Goal: Task Accomplishment & Management: Manage account settings

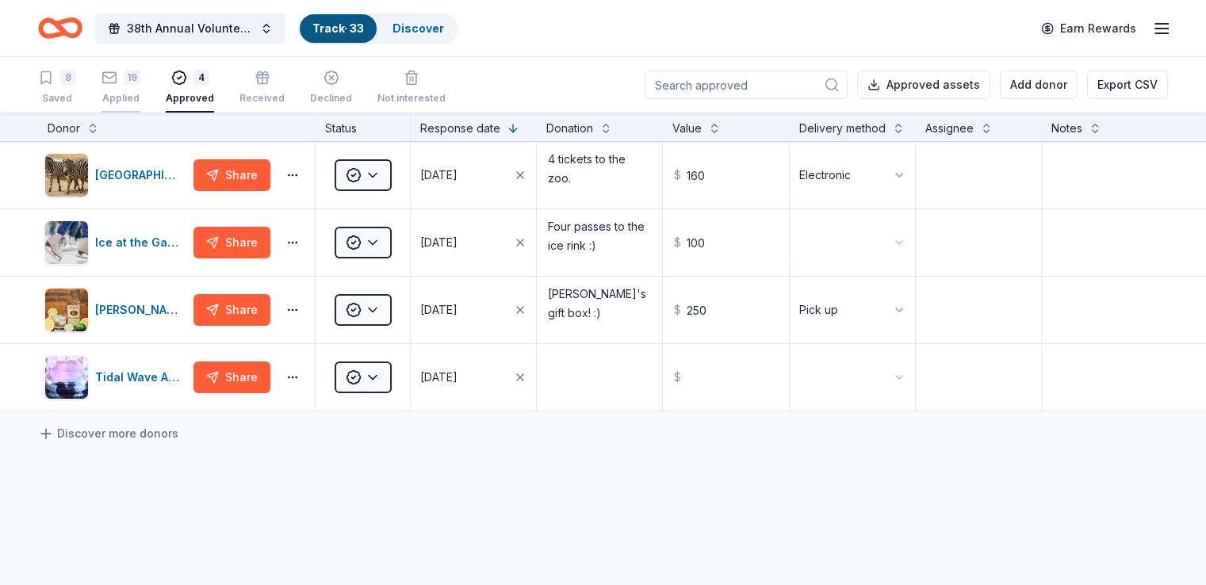
click at [117, 78] on icon "button" at bounding box center [109, 78] width 16 height 16
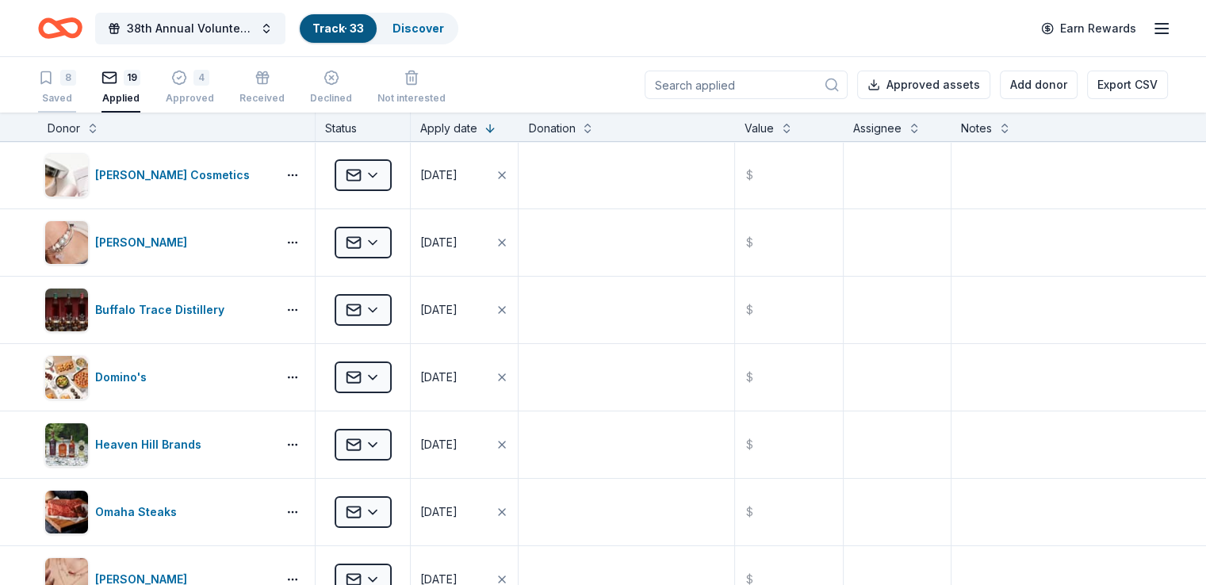
click at [54, 82] on icon "button" at bounding box center [46, 78] width 16 height 16
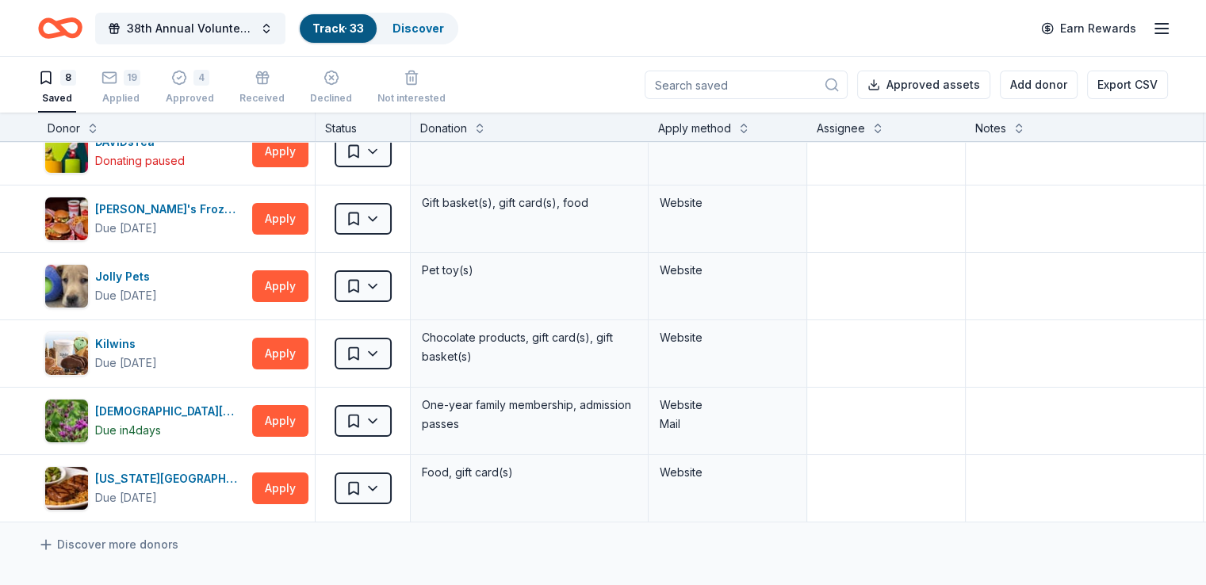
scroll to position [208, 0]
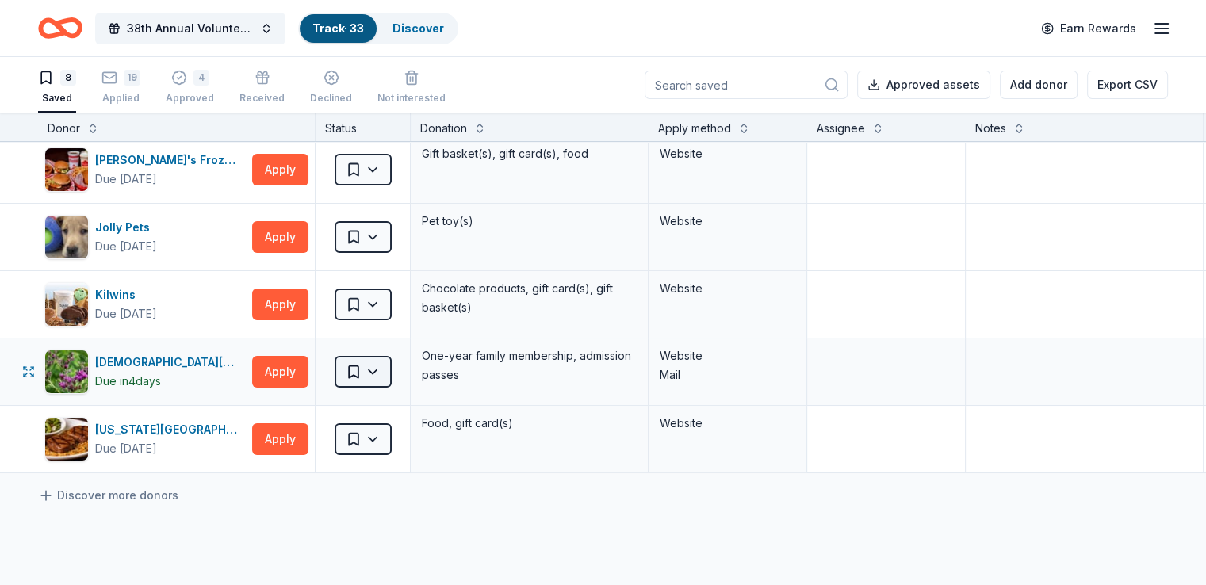
click at [399, 373] on html "38th Annual Volunteer Fire Department Fall Fundraiser Track · 33 Discover Earn …" at bounding box center [603, 292] width 1206 height 585
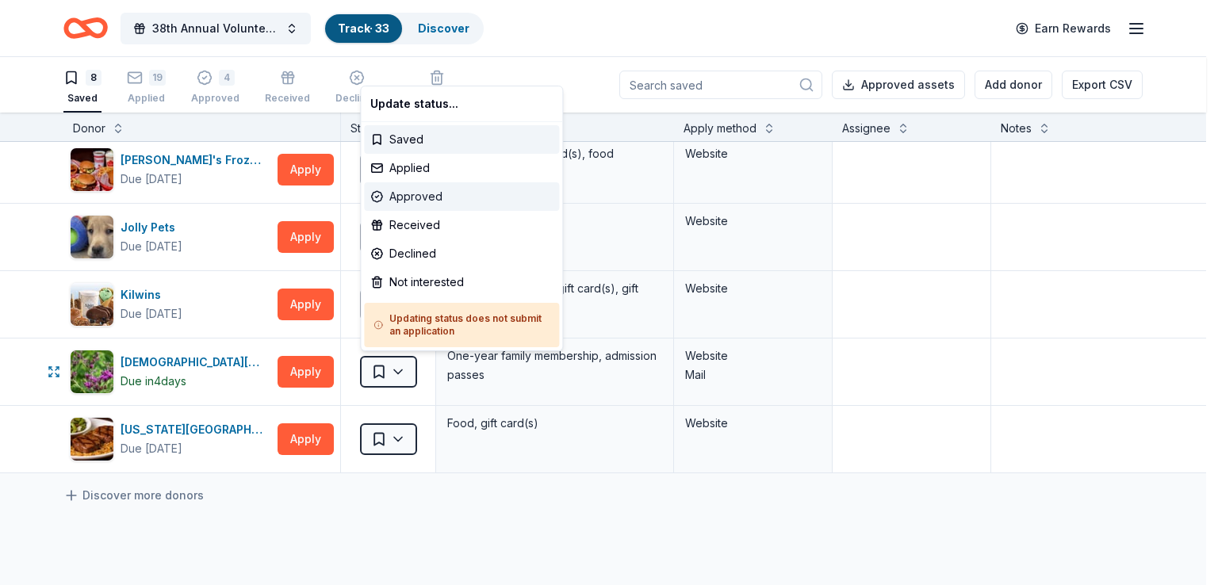
click at [430, 193] on div "Approved" at bounding box center [461, 196] width 195 height 29
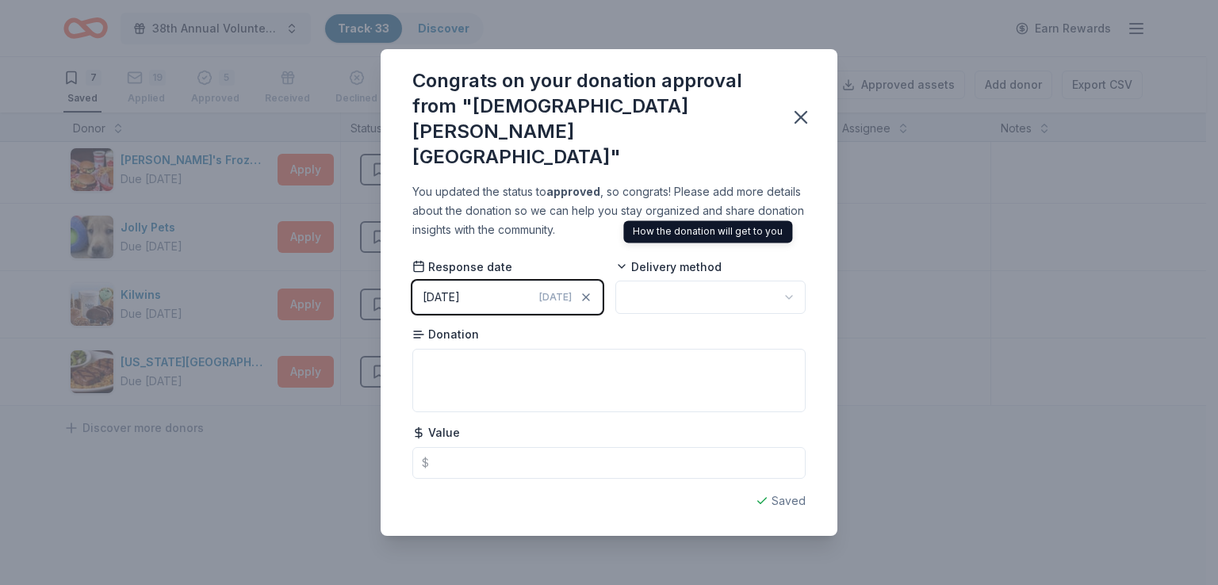
click at [653, 286] on html "38th Annual Volunteer Fire Department Fall Fundraiser Track · 33 Discover Earn …" at bounding box center [609, 292] width 1218 height 585
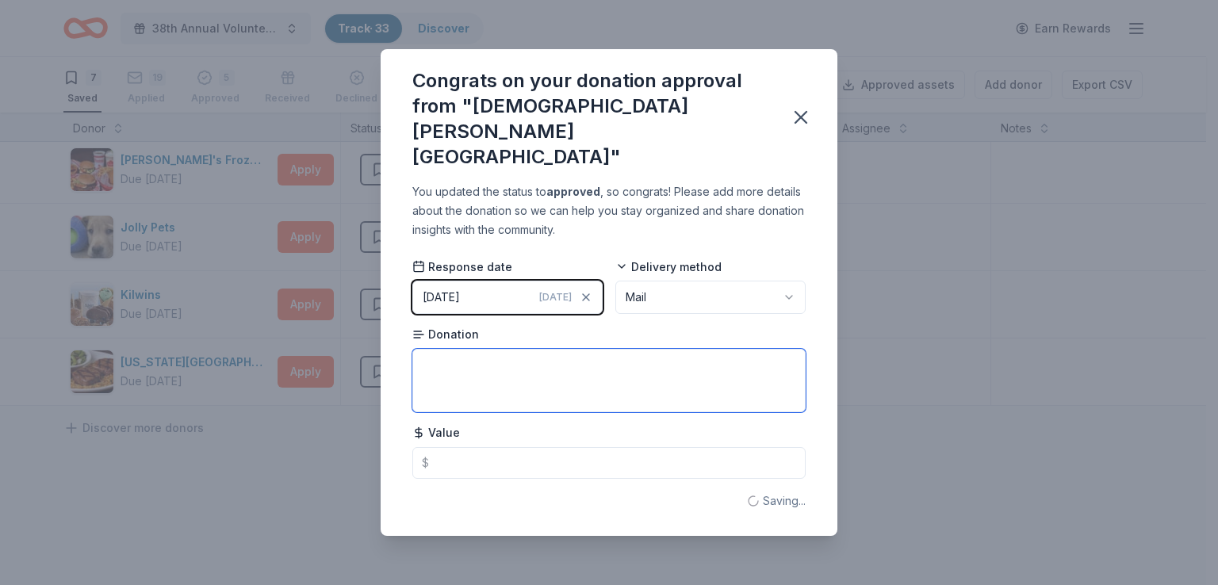
click at [501, 373] on textarea at bounding box center [608, 380] width 393 height 63
type textarea "Six complimentary passes to the [GEOGRAPHIC_DATA]."
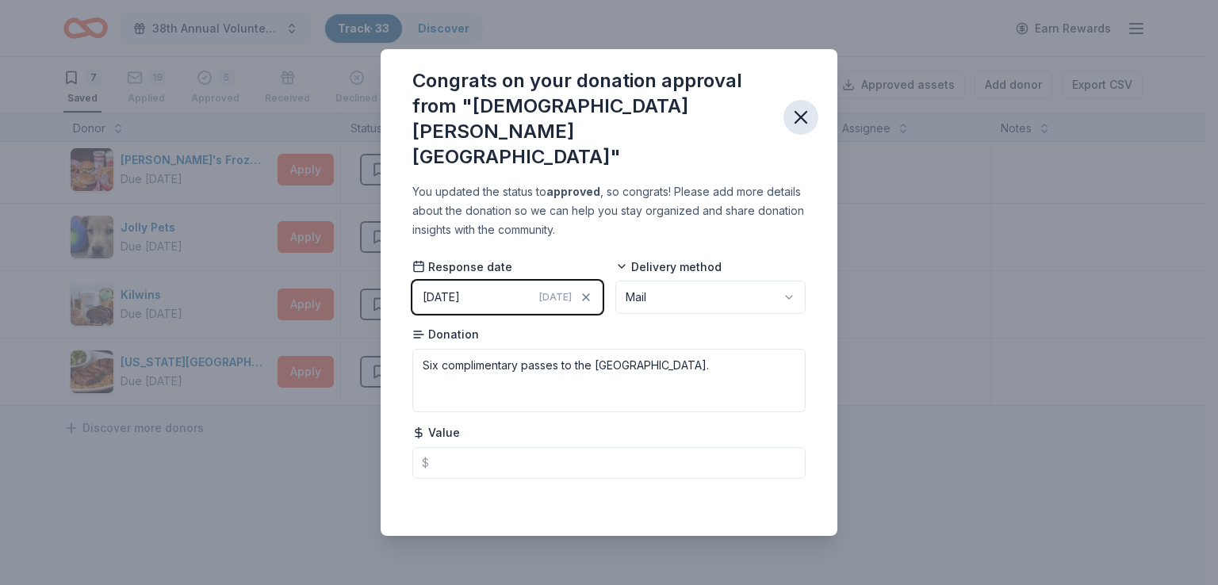
click at [801, 111] on icon "button" at bounding box center [801, 117] width 22 height 22
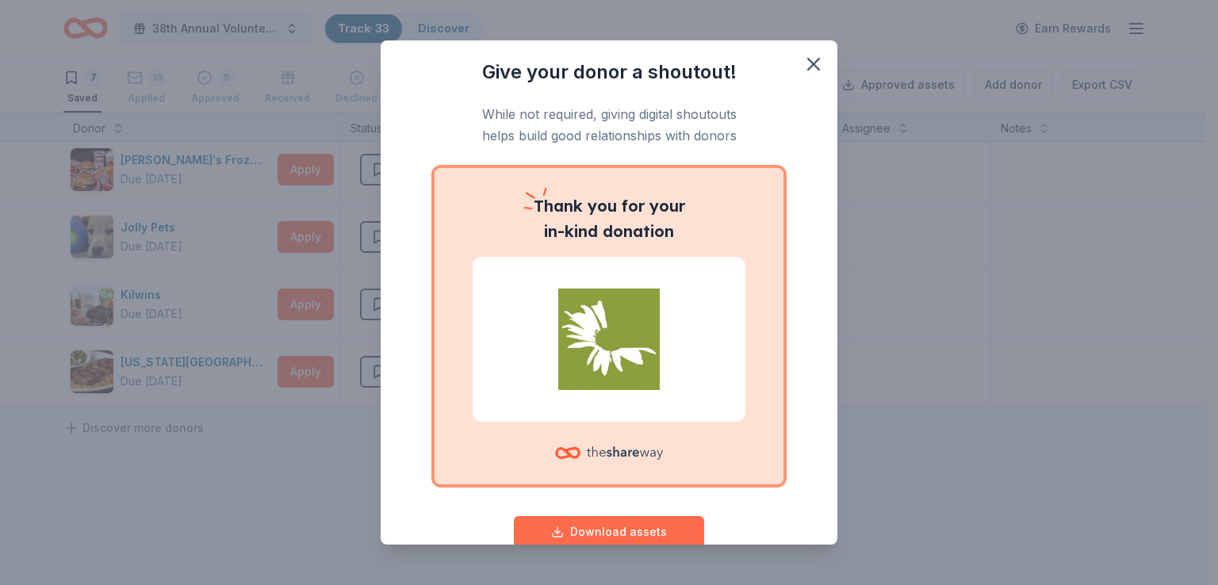
click at [606, 525] on button "Download assets" at bounding box center [609, 532] width 190 height 32
click at [802, 68] on icon "button" at bounding box center [813, 64] width 22 height 22
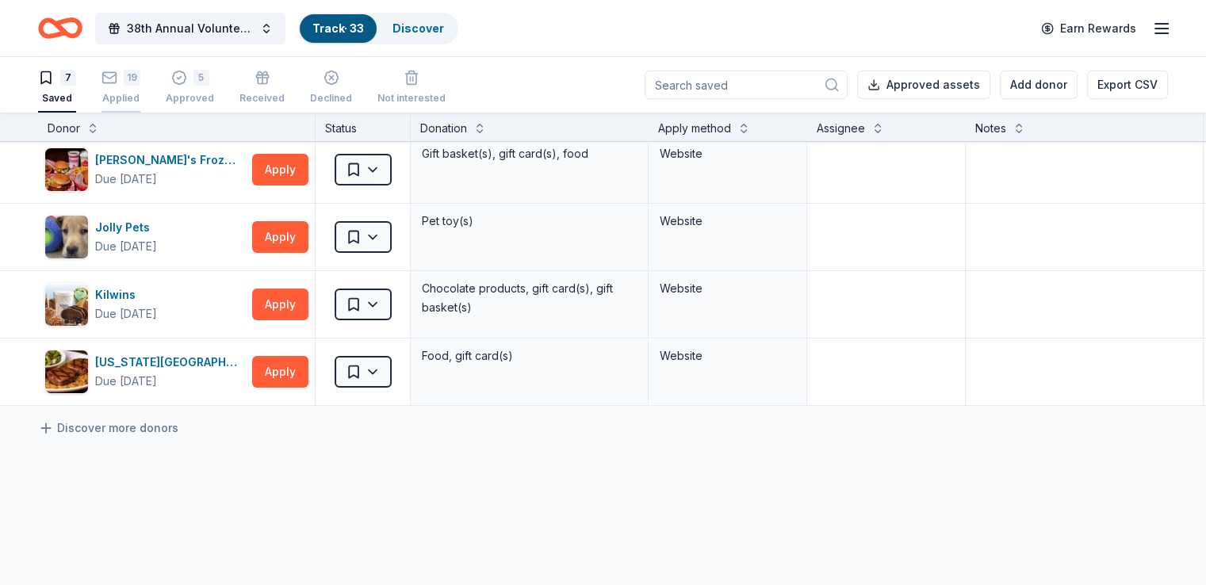
click at [140, 83] on div "19" at bounding box center [132, 78] width 17 height 16
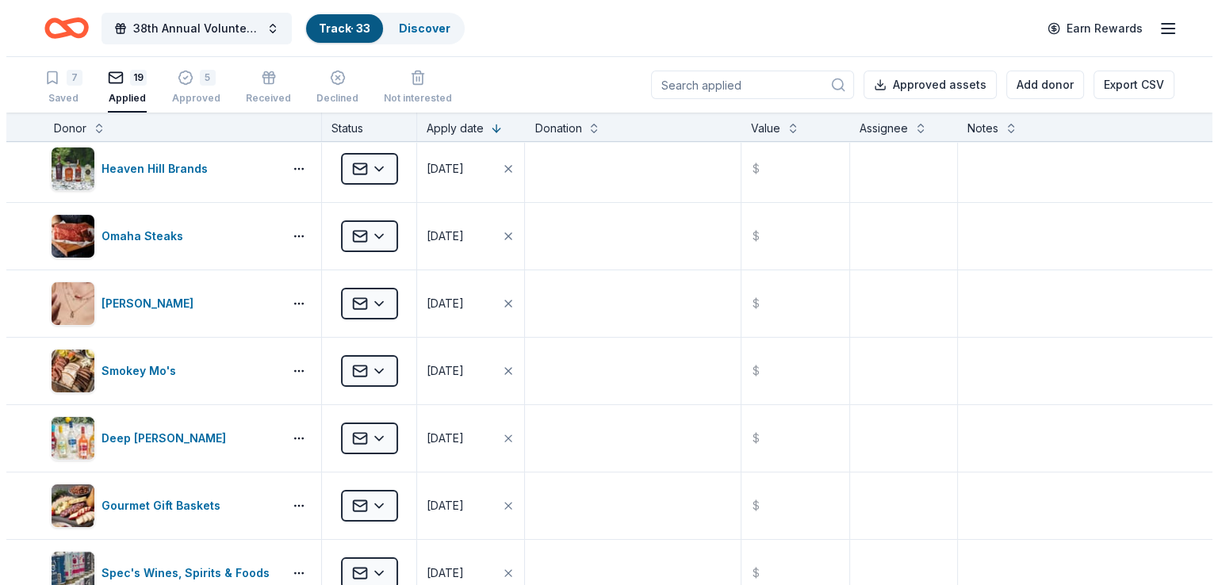
scroll to position [263, 0]
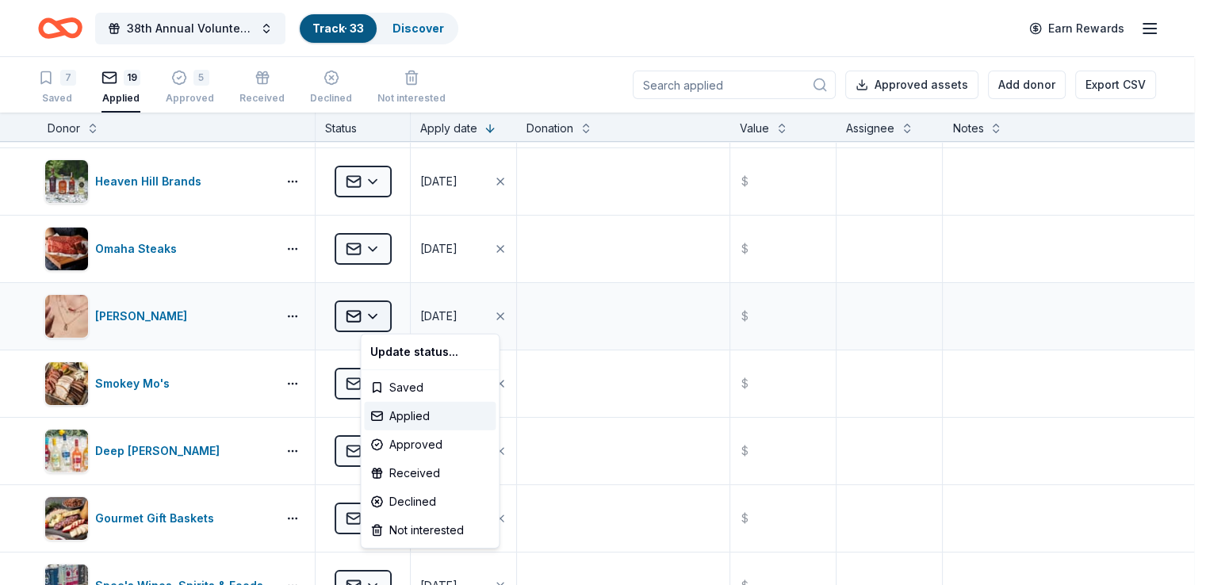
click at [403, 313] on html "38th Annual Volunteer Fire Department Fall Fundraiser Track · 33 Discover Earn …" at bounding box center [603, 292] width 1206 height 585
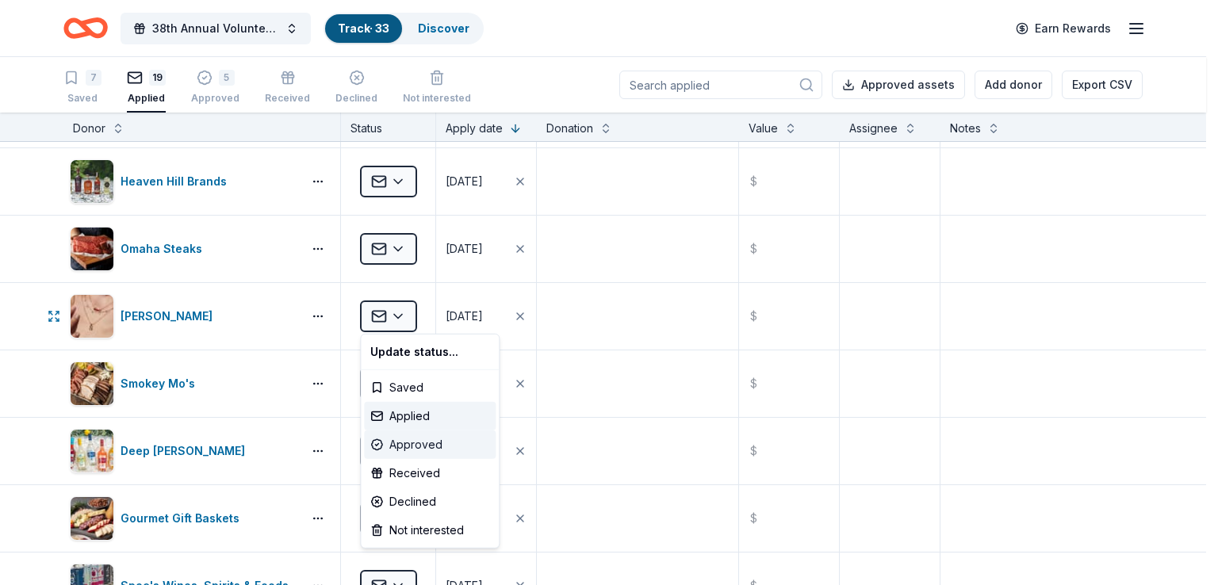
click at [406, 445] on div "Approved" at bounding box center [430, 444] width 132 height 29
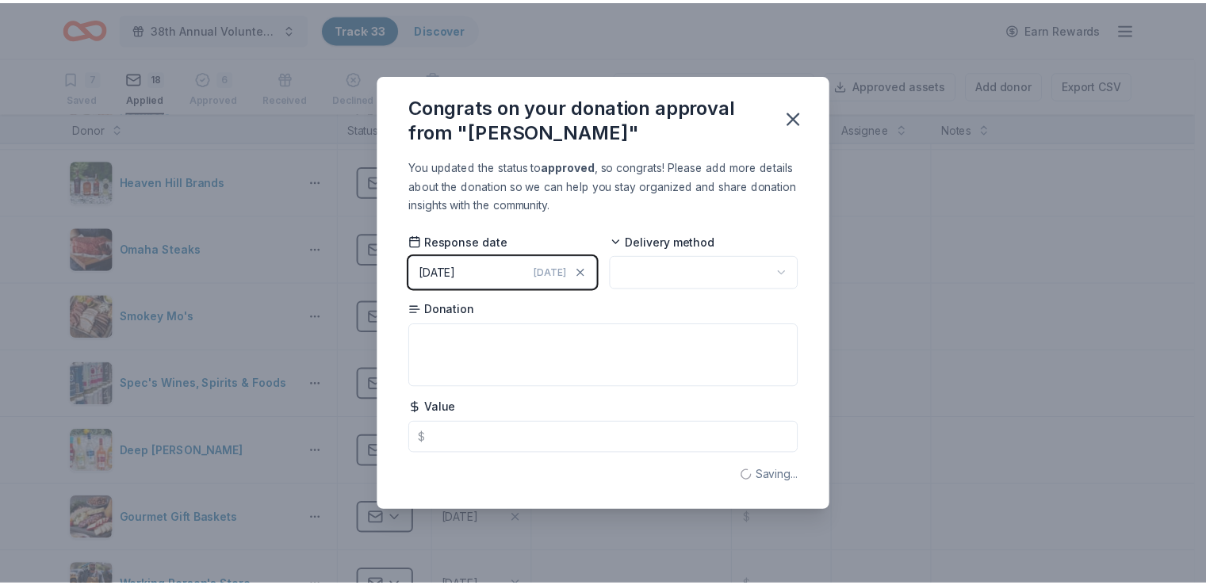
scroll to position [128, 0]
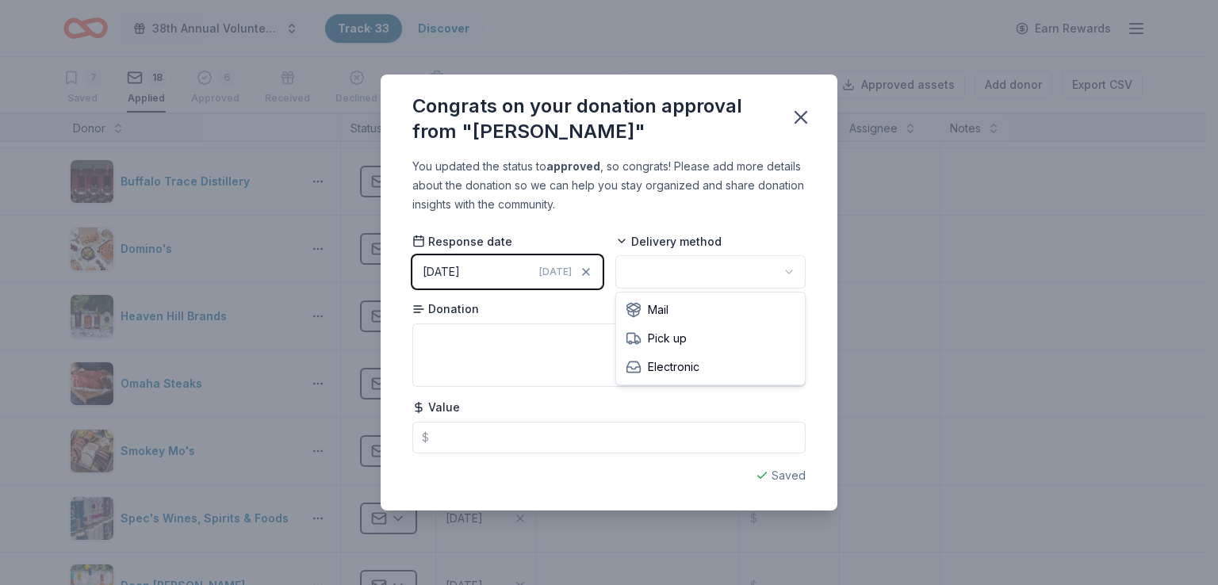
click at [670, 264] on html "38th Annual Volunteer Fire Department Fall Fundraiser Track · 33 Discover Earn …" at bounding box center [609, 292] width 1218 height 585
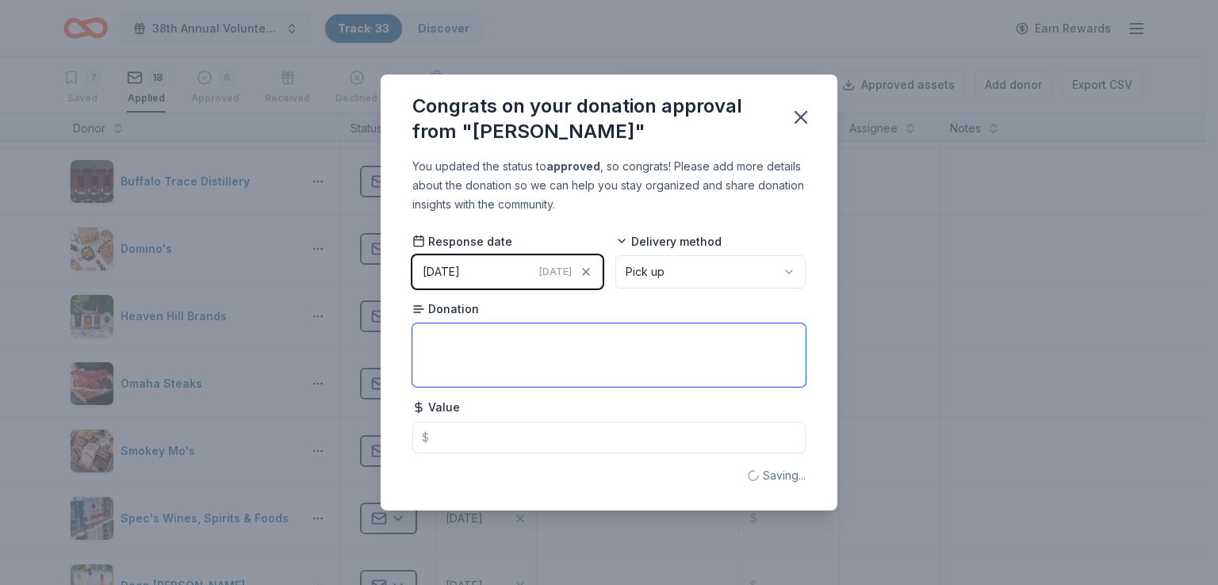
click at [575, 344] on textarea at bounding box center [608, 354] width 393 height 63
type textarea "Three beautiful bracelets."
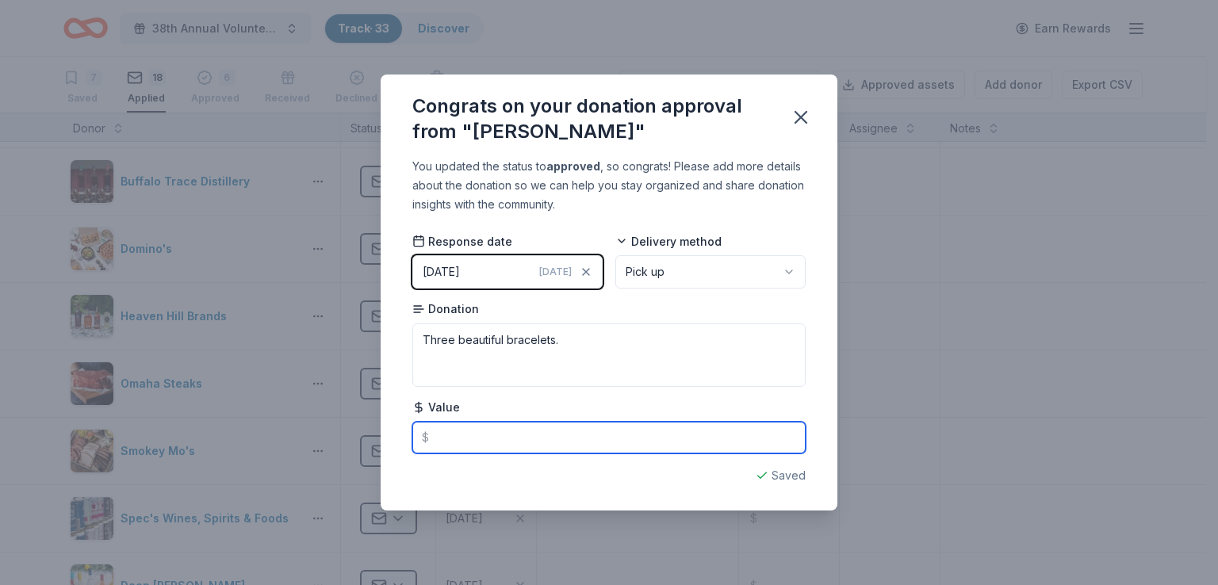
click at [498, 441] on input "text" at bounding box center [608, 438] width 393 height 32
type input "90.00"
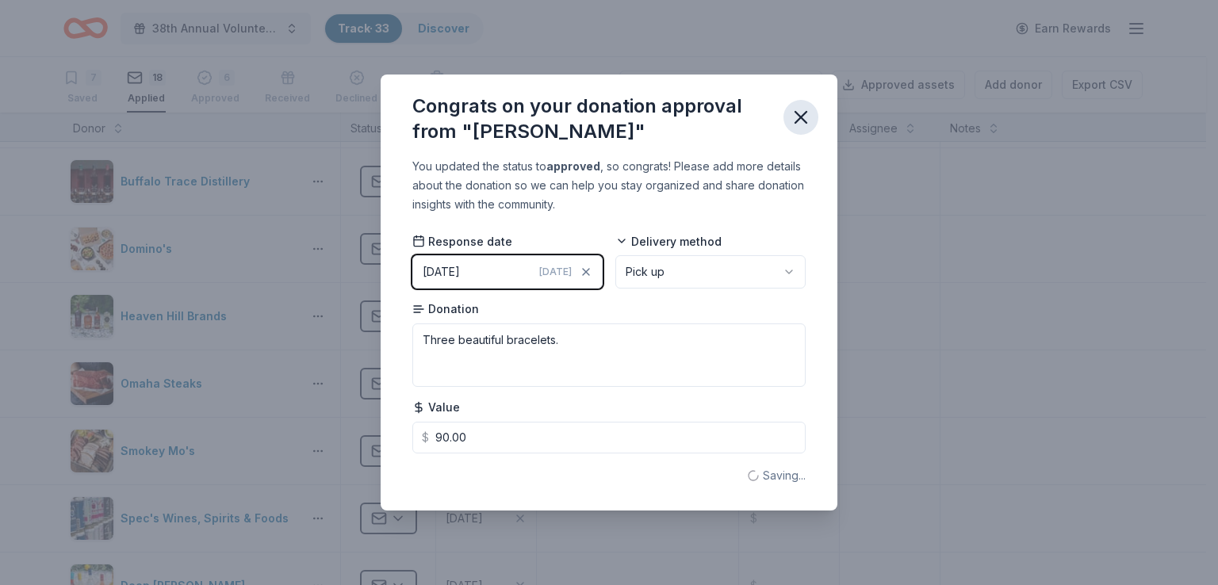
click at [797, 113] on icon "button" at bounding box center [800, 117] width 11 height 11
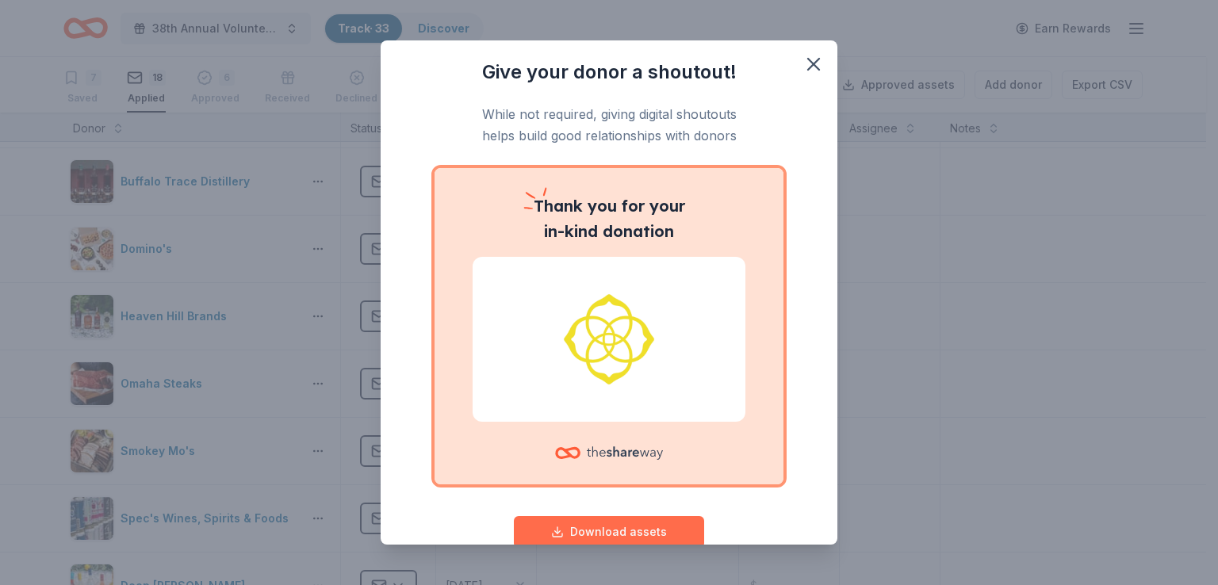
click at [587, 527] on button "Download assets" at bounding box center [609, 532] width 190 height 32
click at [635, 242] on p "Thank you for your in-kind donation" at bounding box center [608, 218] width 273 height 51
click at [600, 280] on div at bounding box center [608, 339] width 273 height 165
click at [802, 57] on icon "button" at bounding box center [813, 64] width 22 height 22
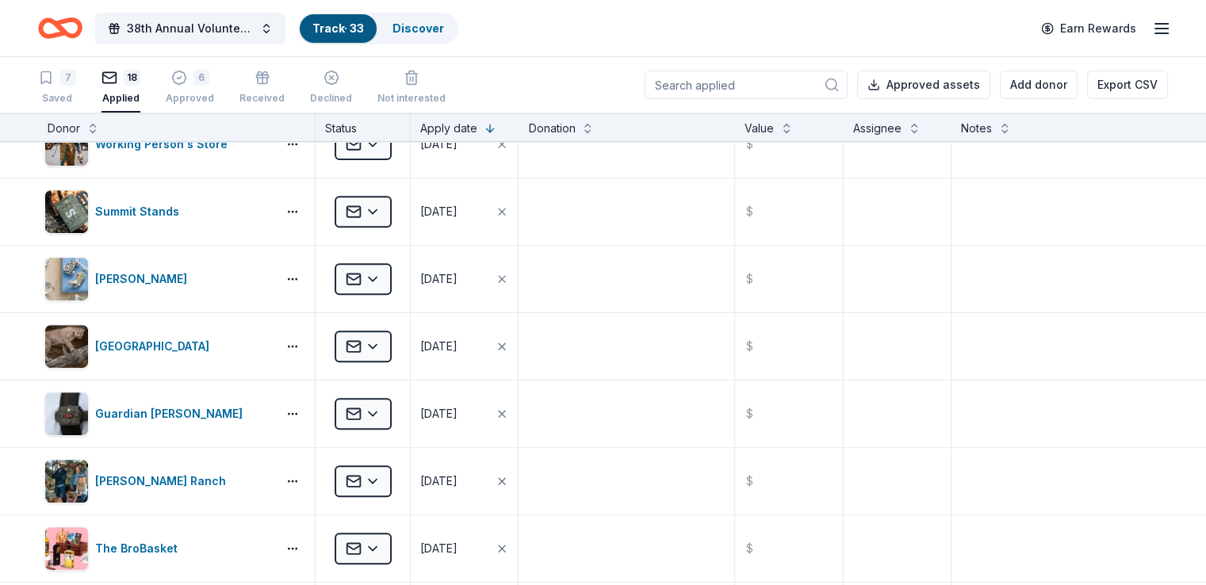
scroll to position [720, 0]
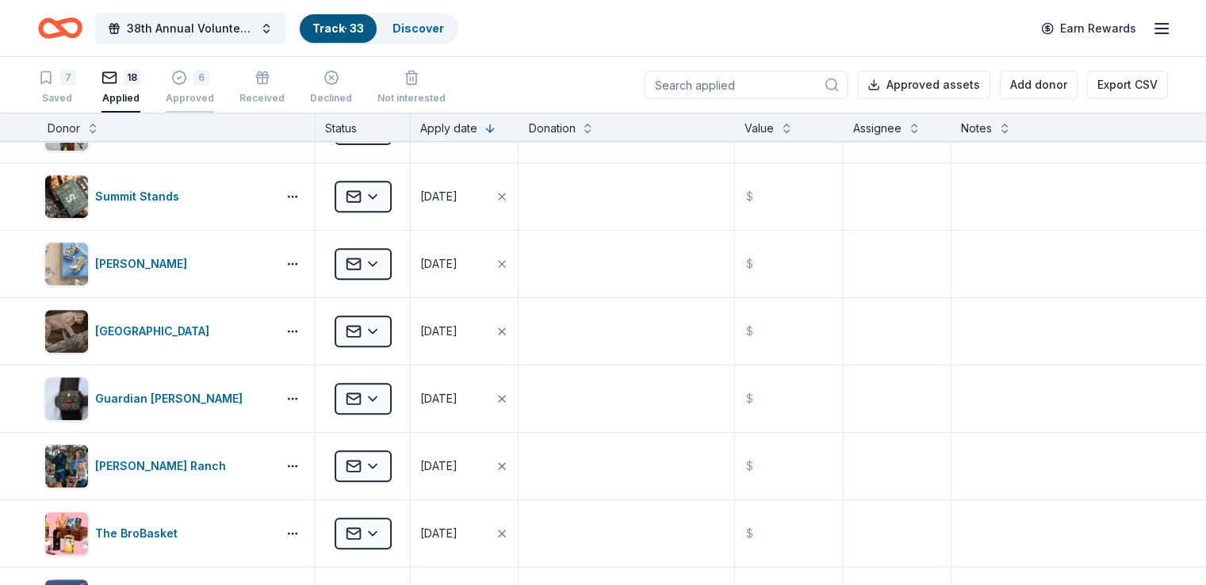
click at [212, 77] on div "6" at bounding box center [190, 69] width 48 height 16
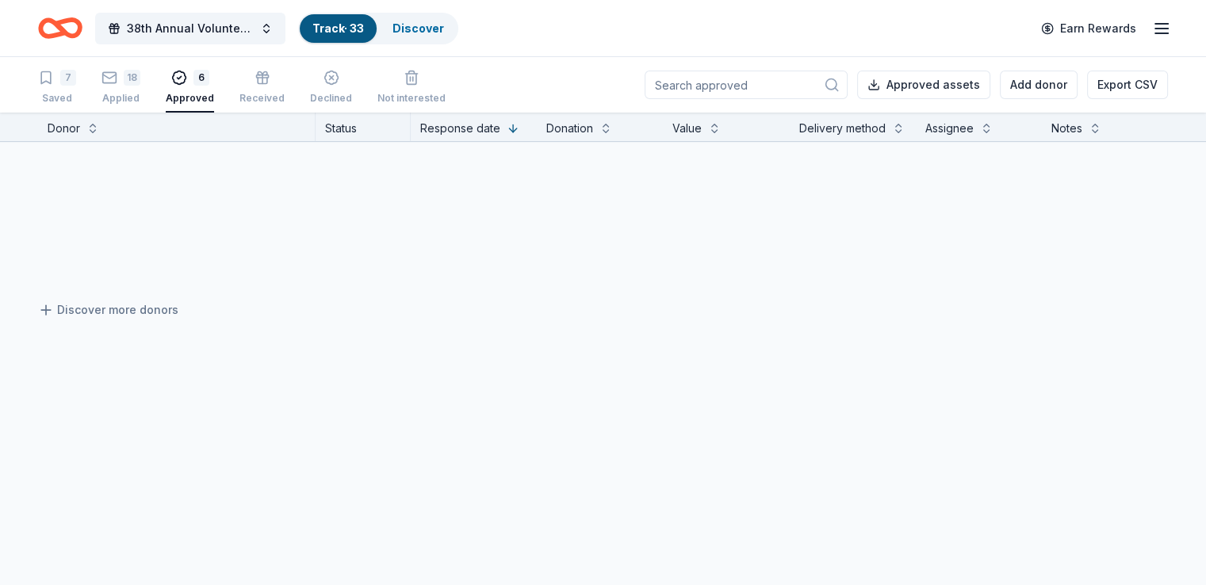
scroll to position [276, 0]
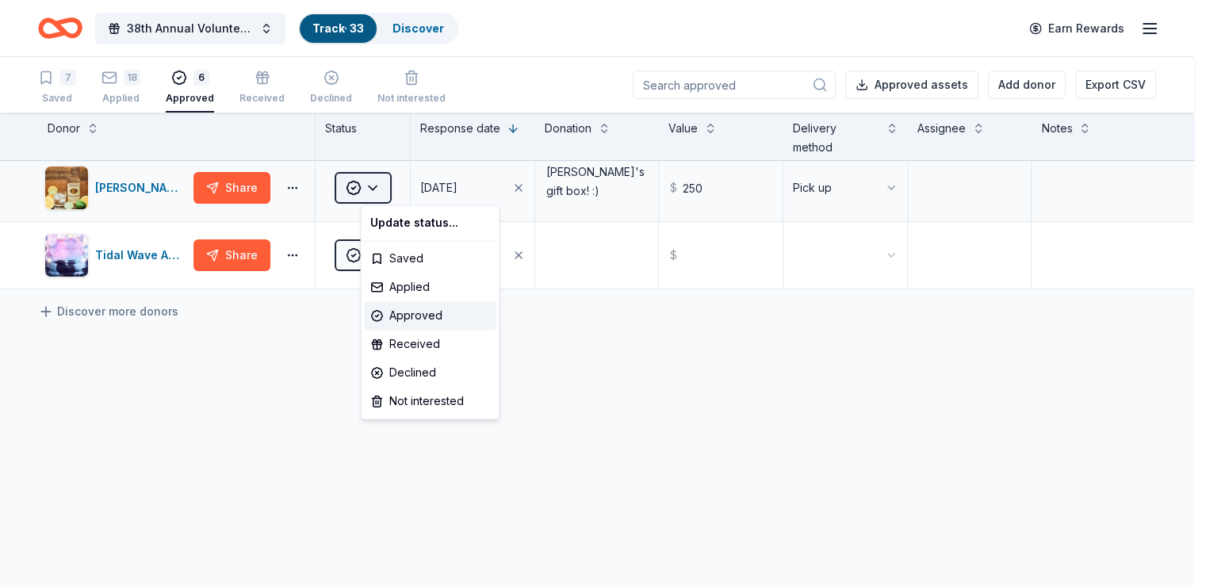
click at [403, 183] on html "38th Annual Volunteer Fire Department Fall Fundraiser Track · 33 Discover Earn …" at bounding box center [603, 292] width 1206 height 585
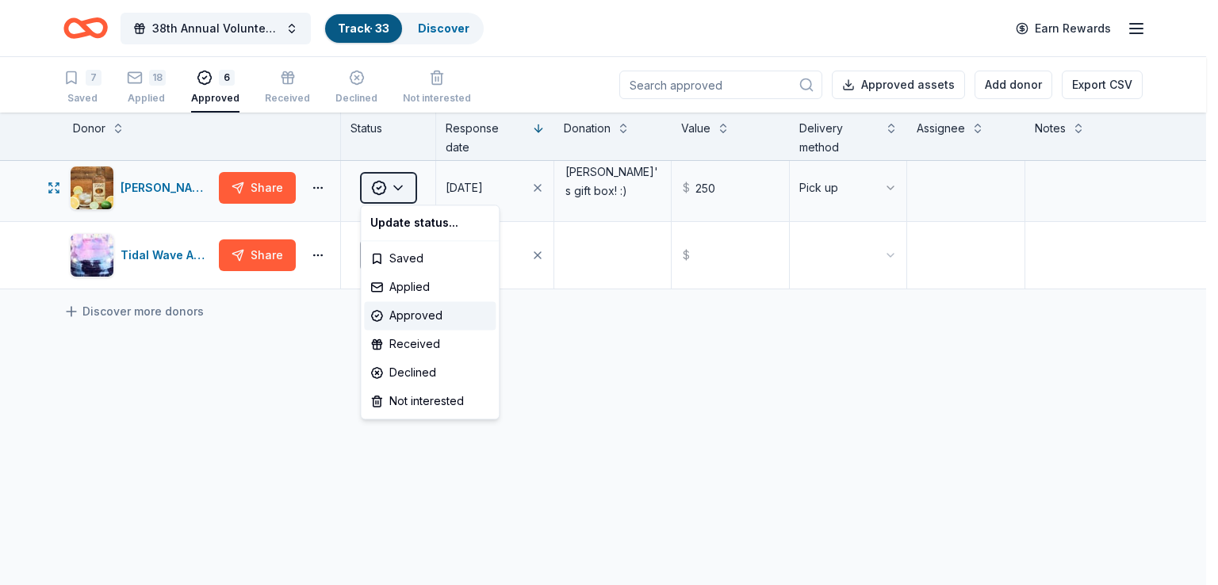
click at [403, 183] on html "38th Annual Volunteer Fire Department Fall Fundraiser Track · 33 Discover Earn …" at bounding box center [609, 292] width 1218 height 585
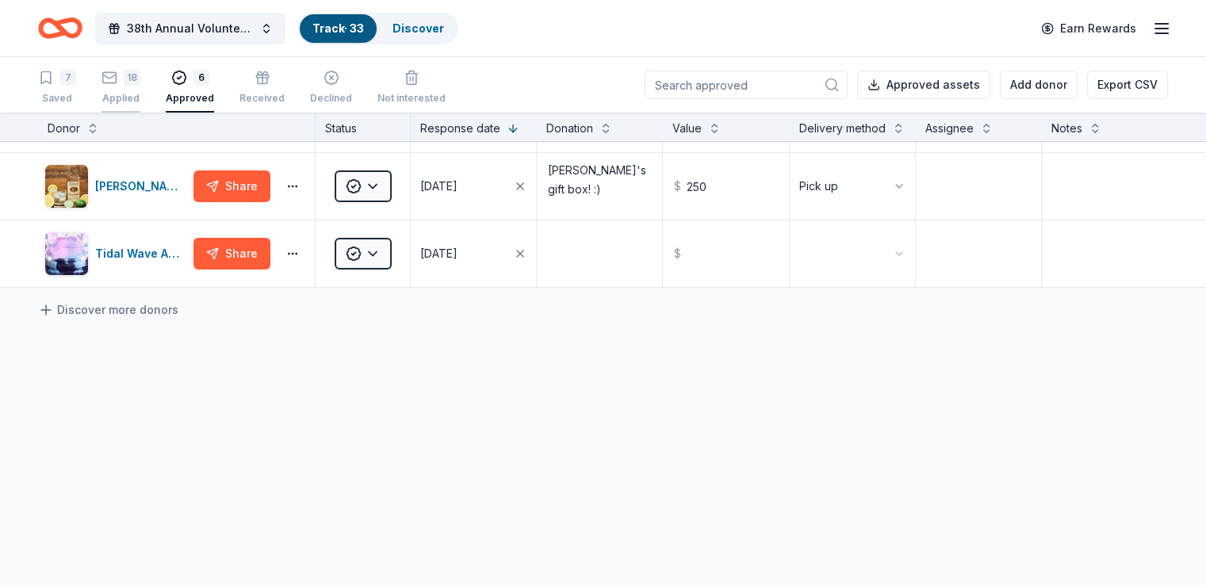
click at [133, 92] on div "Applied" at bounding box center [120, 98] width 39 height 13
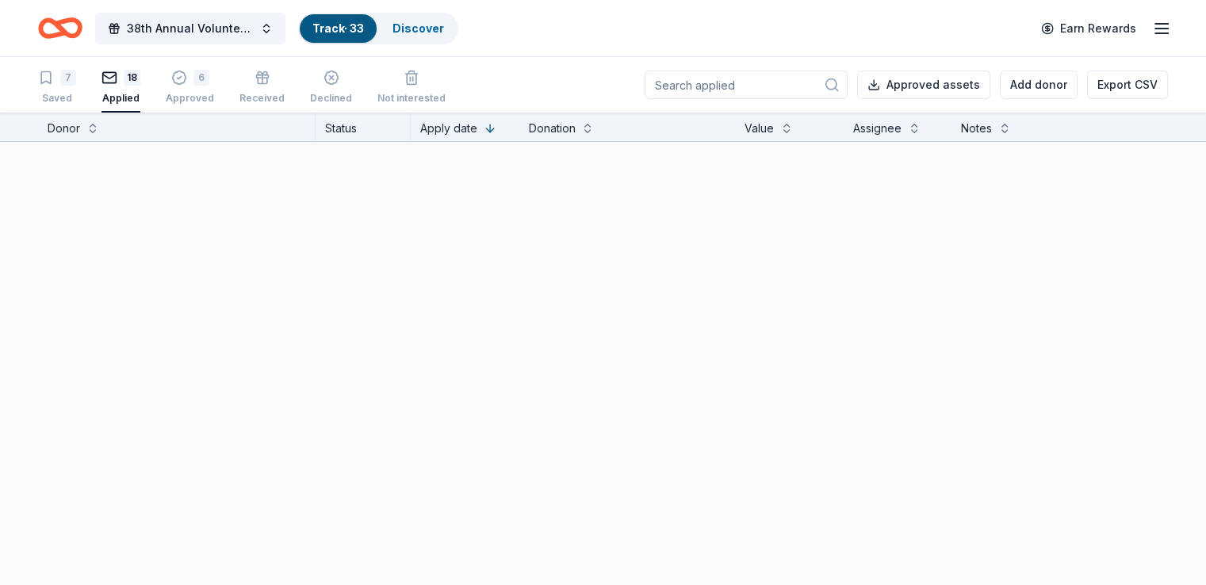
scroll to position [1064, 0]
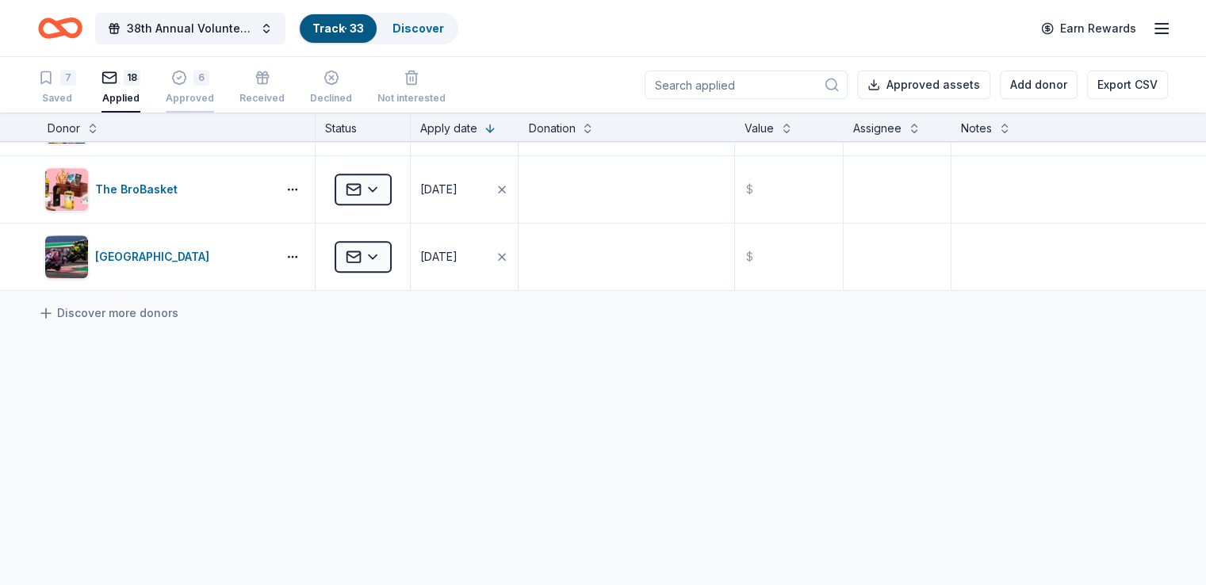
click at [209, 78] on div "6" at bounding box center [201, 70] width 16 height 16
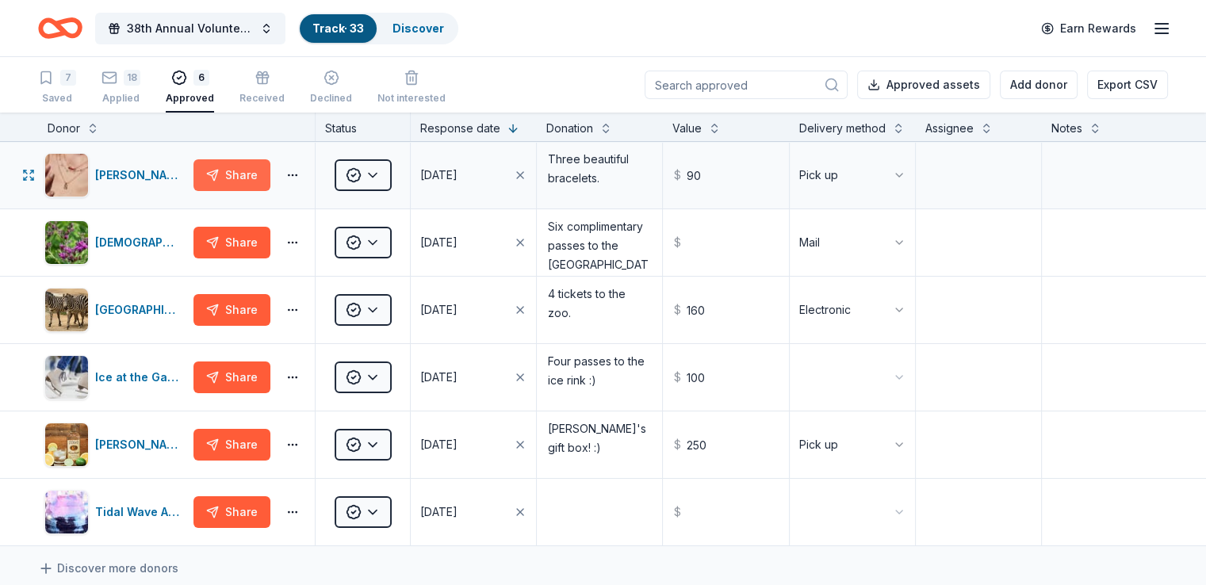
click at [270, 189] on button "Share" at bounding box center [231, 175] width 77 height 32
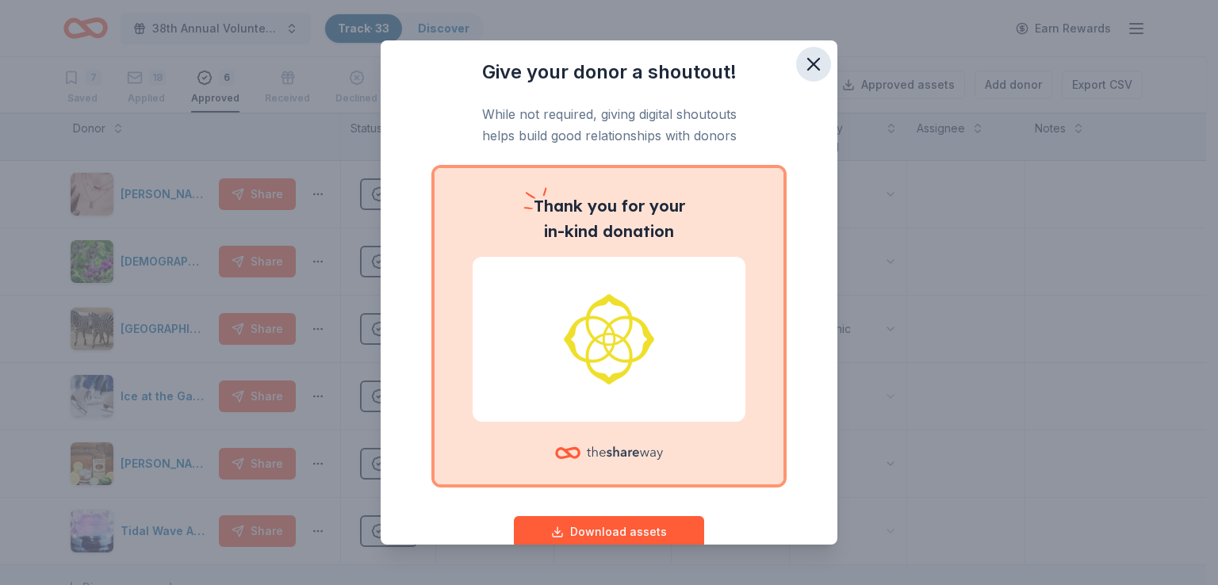
click at [802, 67] on icon "button" at bounding box center [813, 64] width 22 height 22
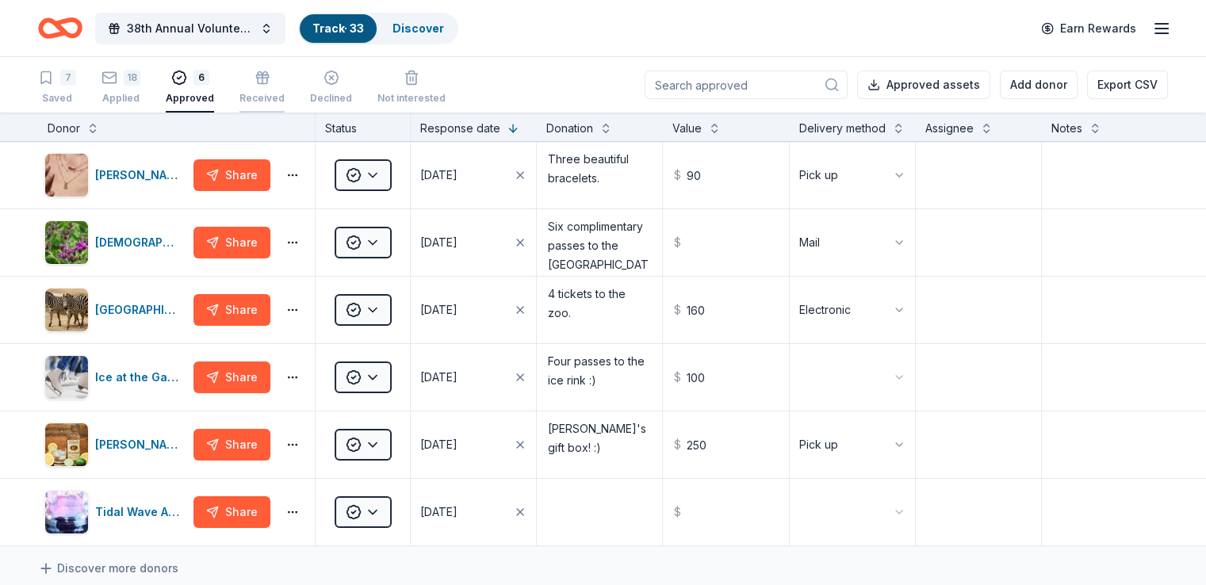
click at [280, 90] on div "Received" at bounding box center [261, 87] width 45 height 35
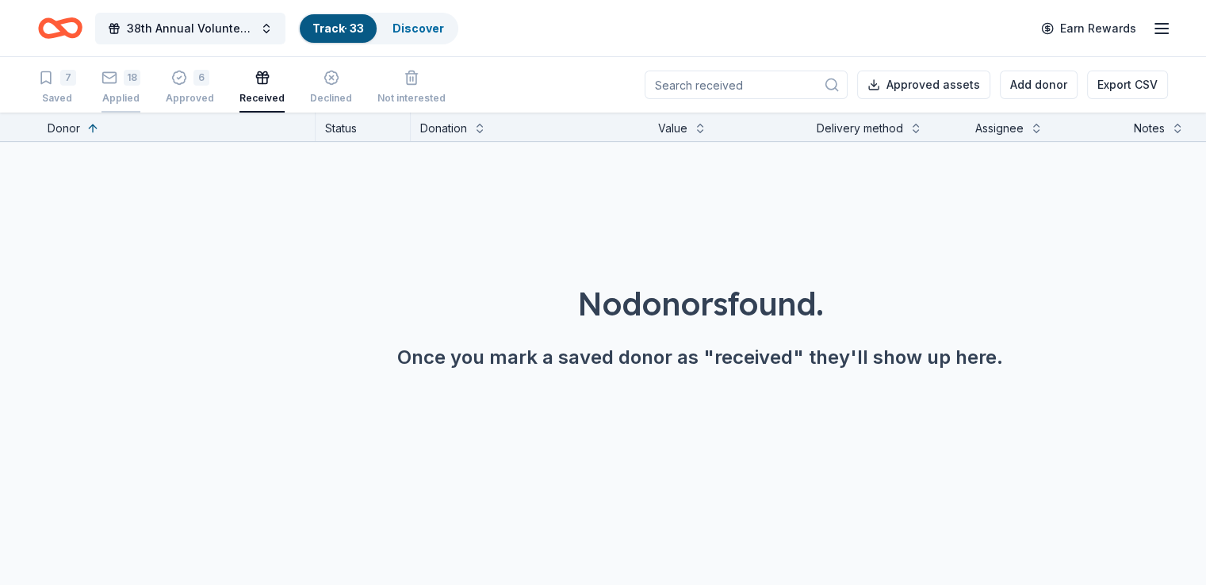
click at [131, 90] on div "18 Applied" at bounding box center [120, 87] width 39 height 35
